Goal: Information Seeking & Learning: Learn about a topic

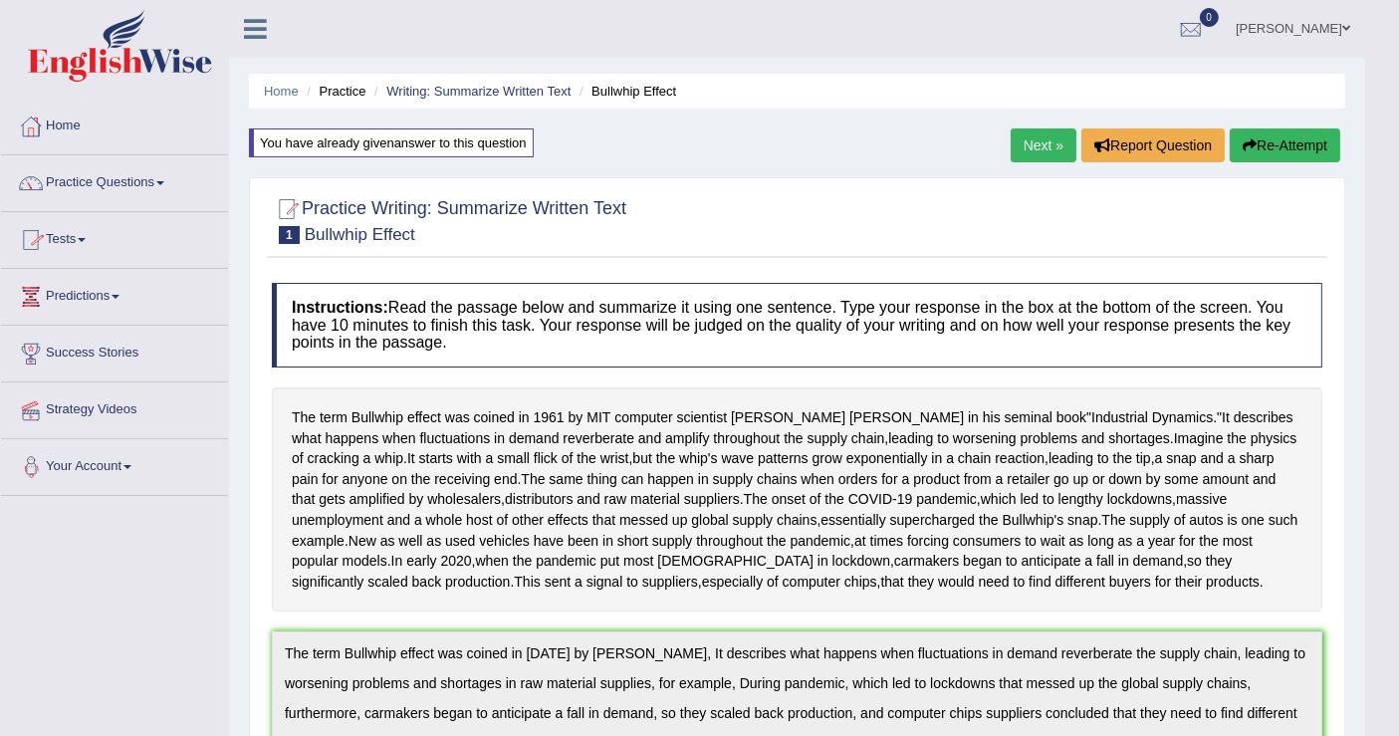
click at [110, 174] on link "Practice Questions" at bounding box center [114, 180] width 227 height 50
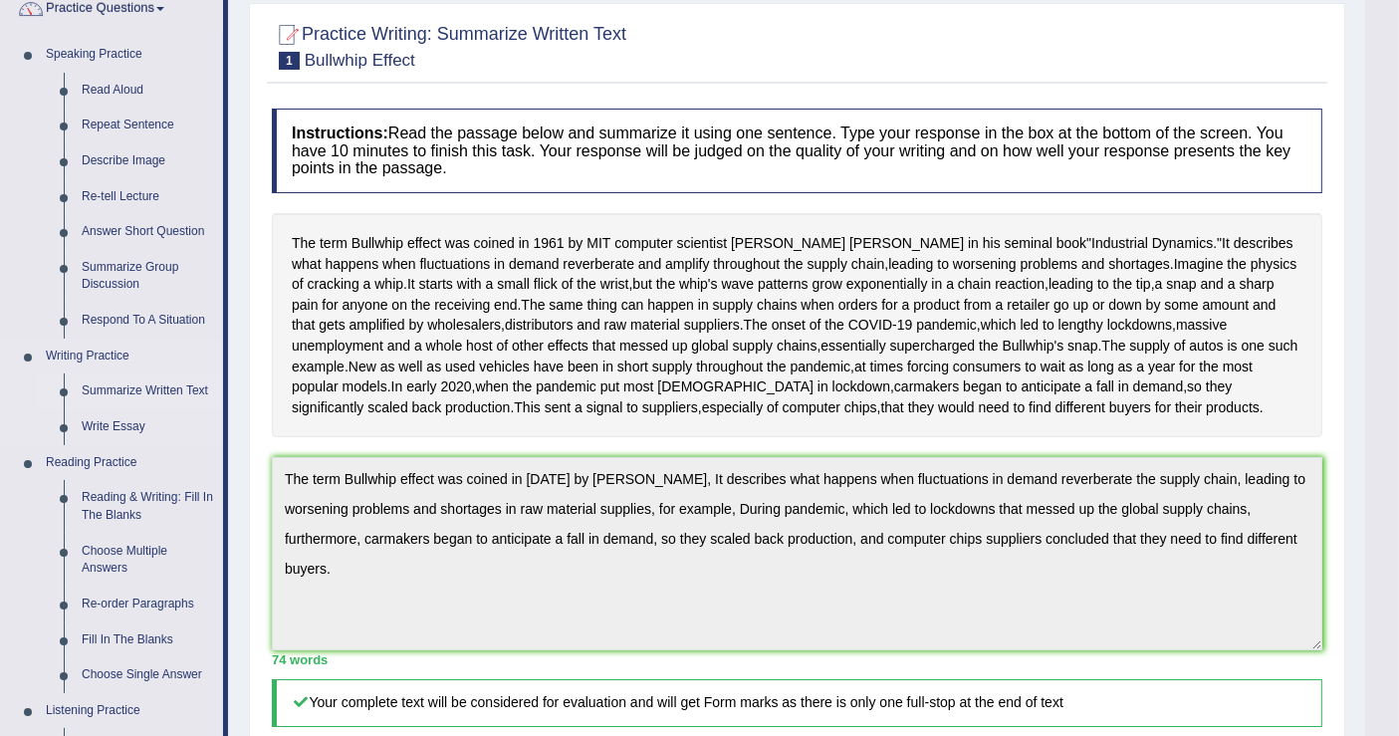
scroll to position [221, 0]
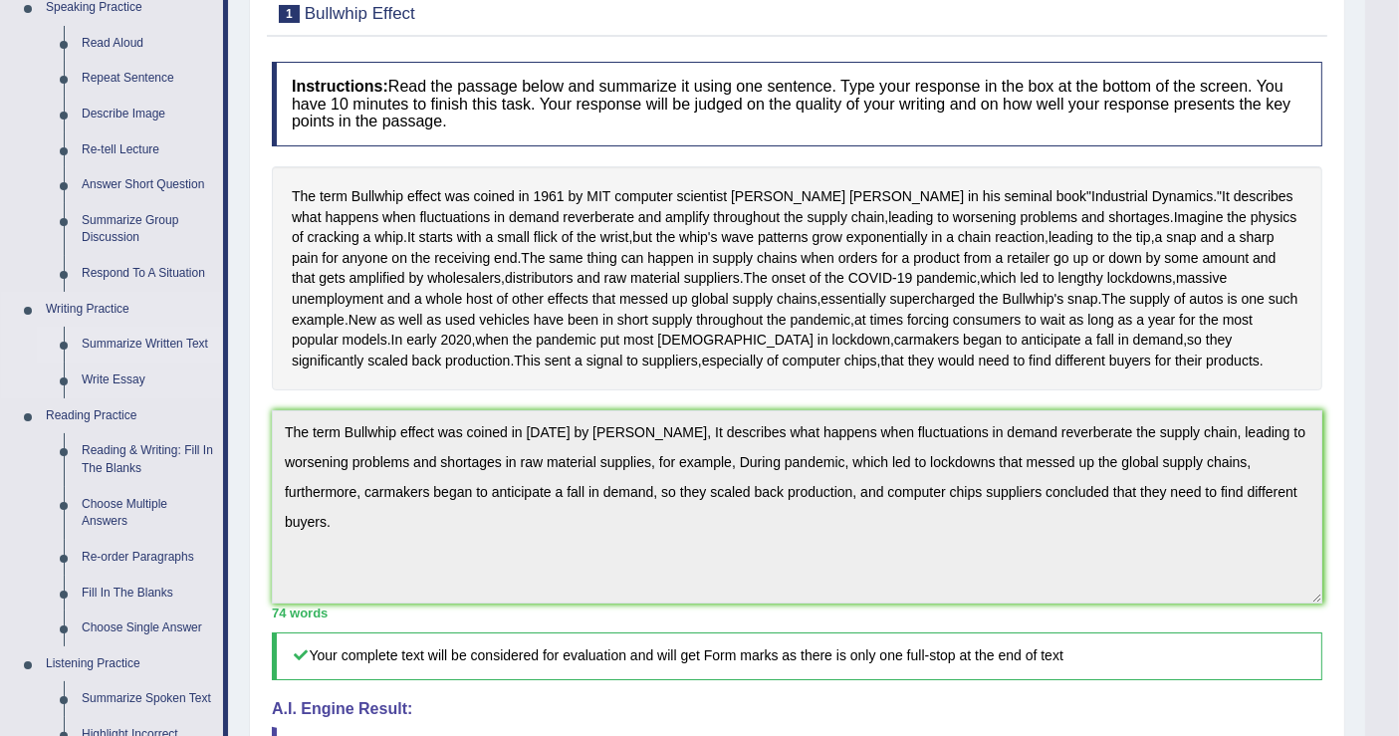
click at [117, 344] on link "Summarize Written Text" at bounding box center [148, 345] width 150 height 36
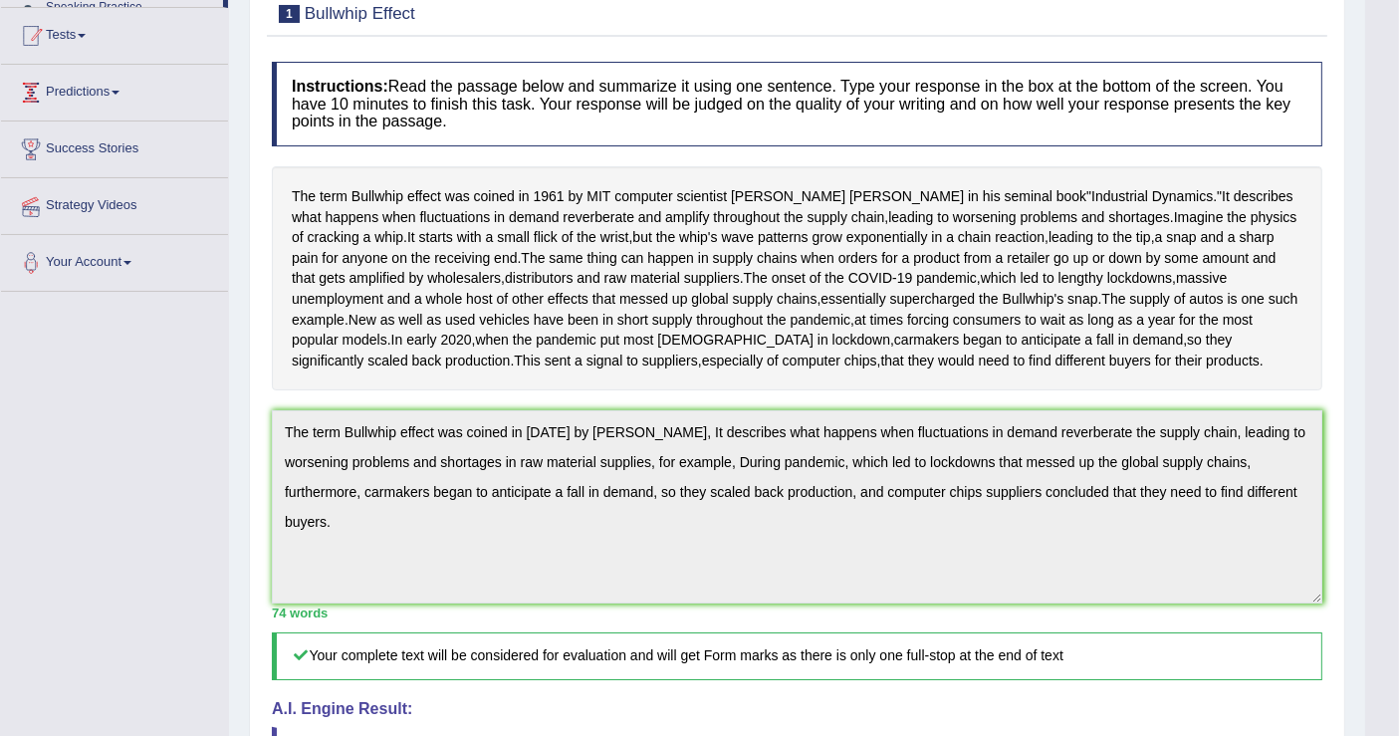
scroll to position [260, 0]
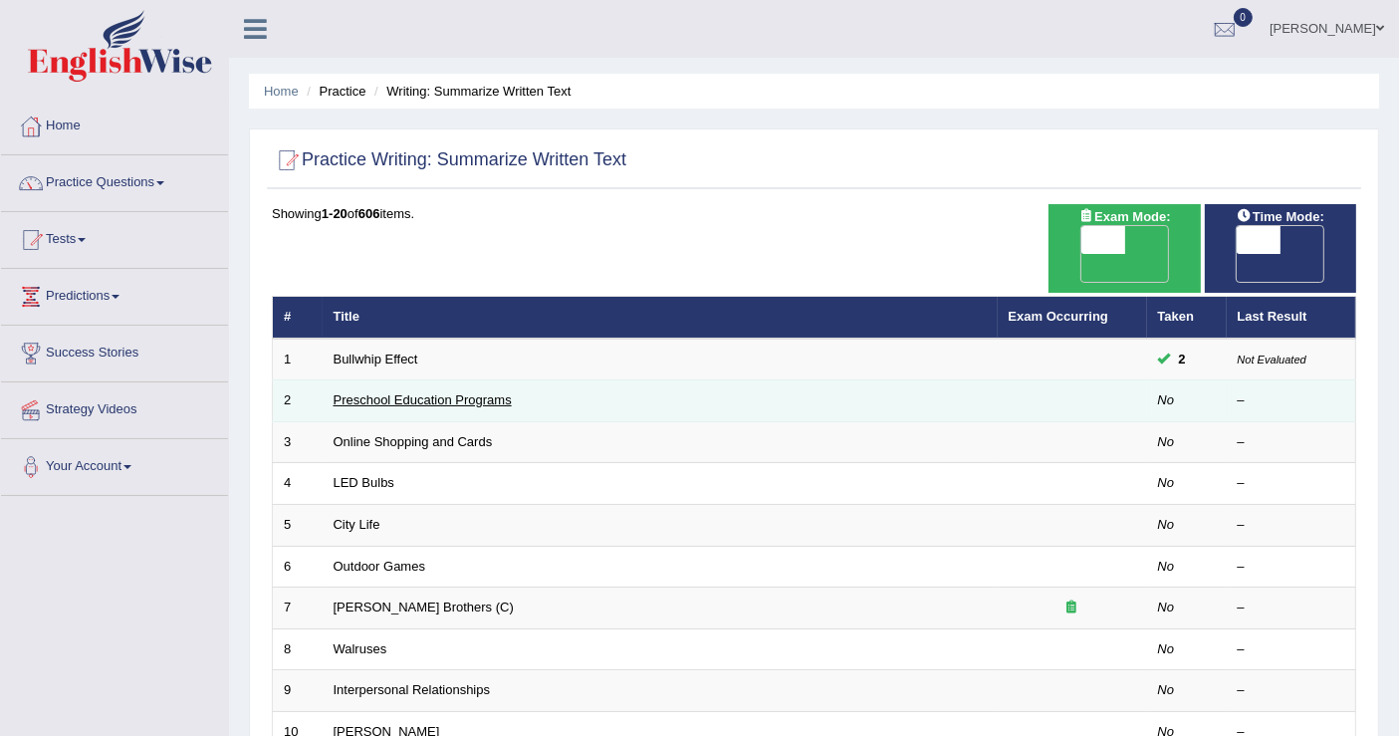
click at [400, 392] on link "Preschool Education Programs" at bounding box center [422, 399] width 178 height 15
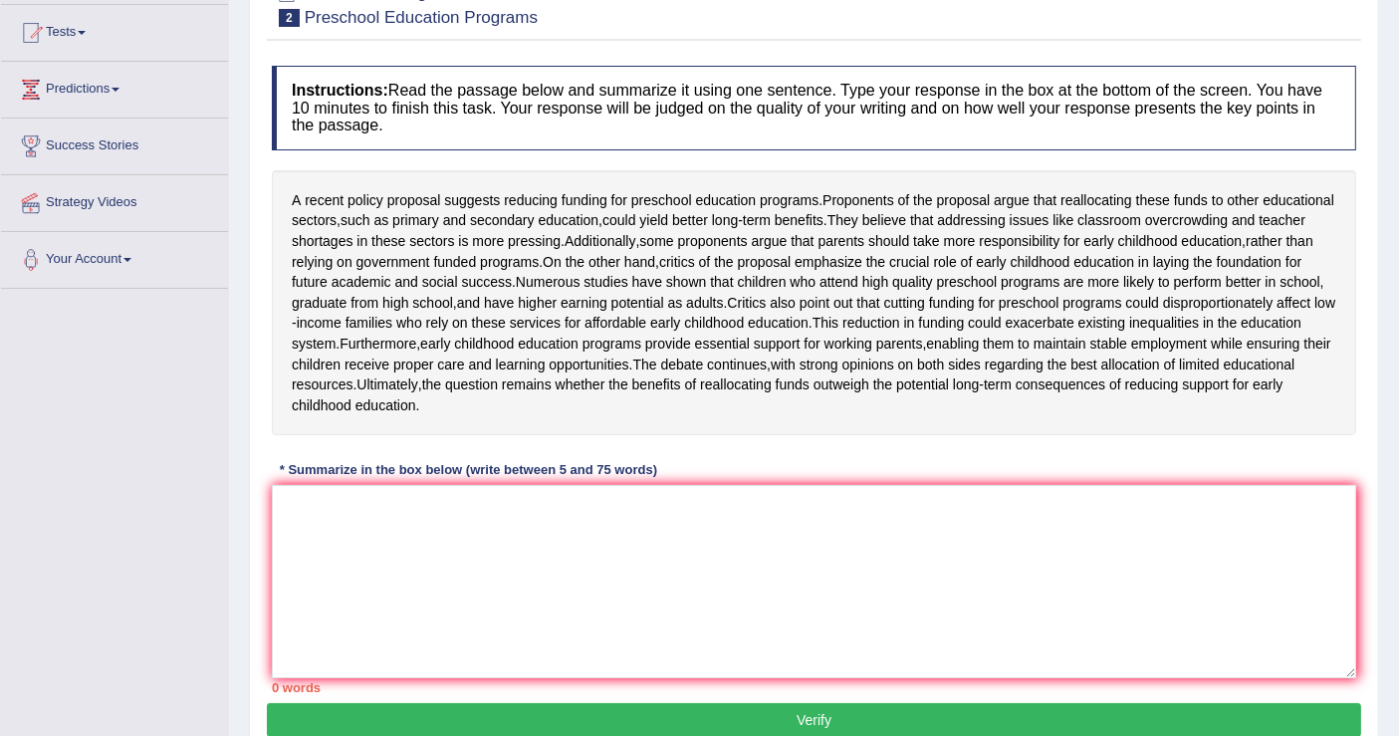
scroll to position [20, 0]
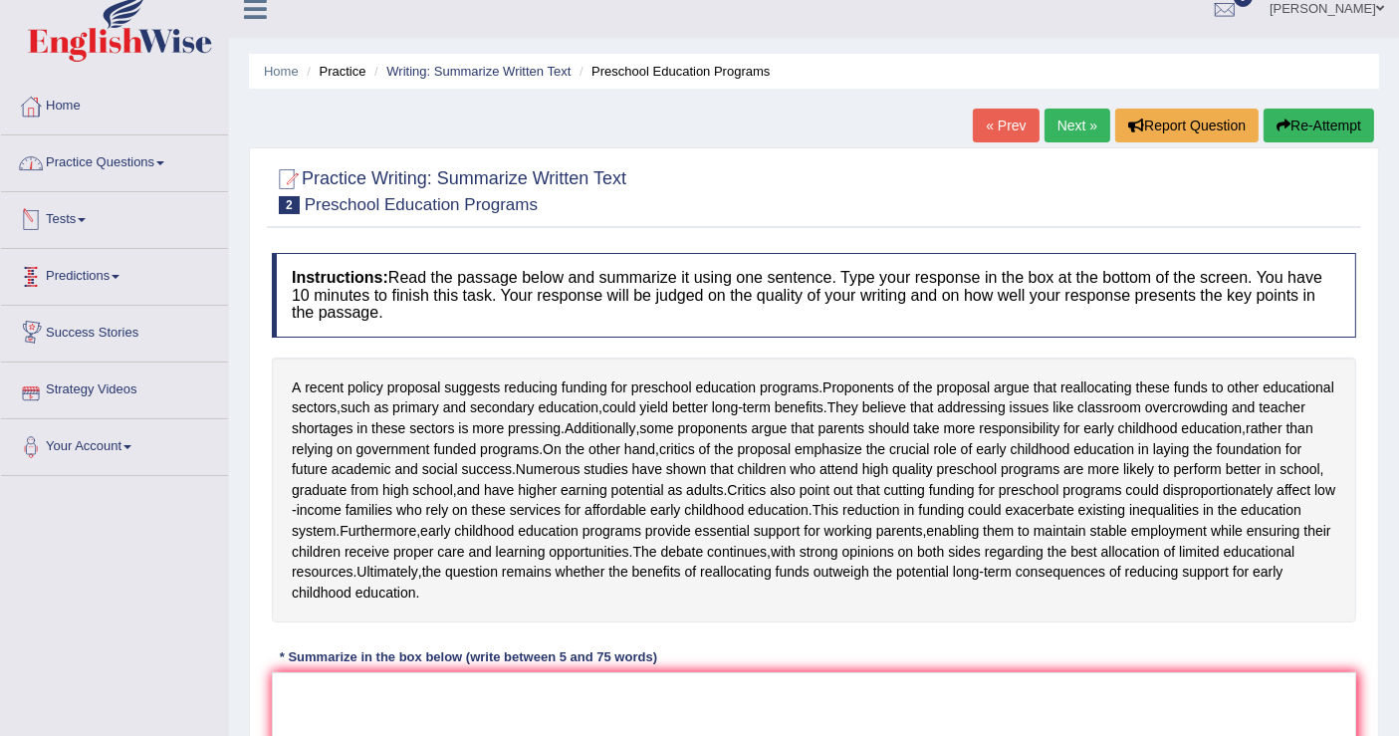
click at [124, 172] on link "Practice Questions" at bounding box center [114, 160] width 227 height 50
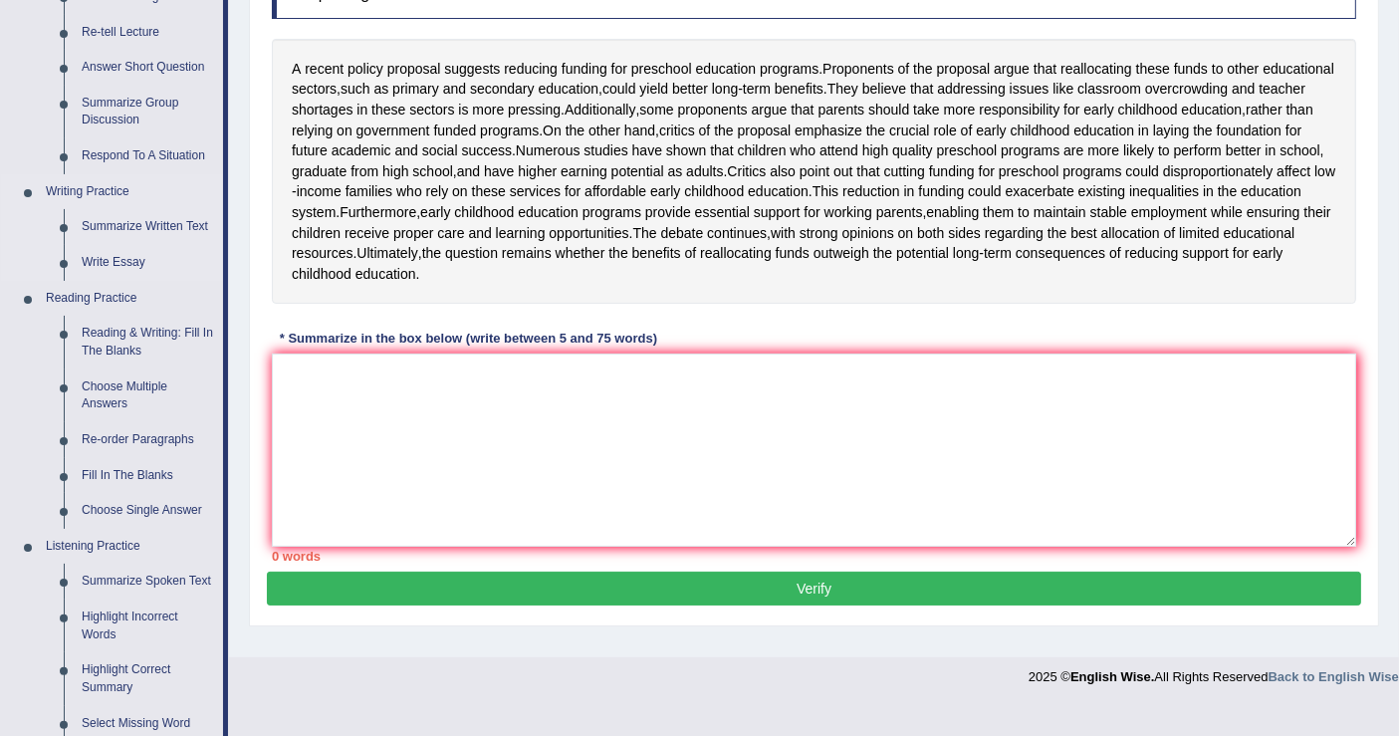
scroll to position [351, 0]
